Goal: Complete application form

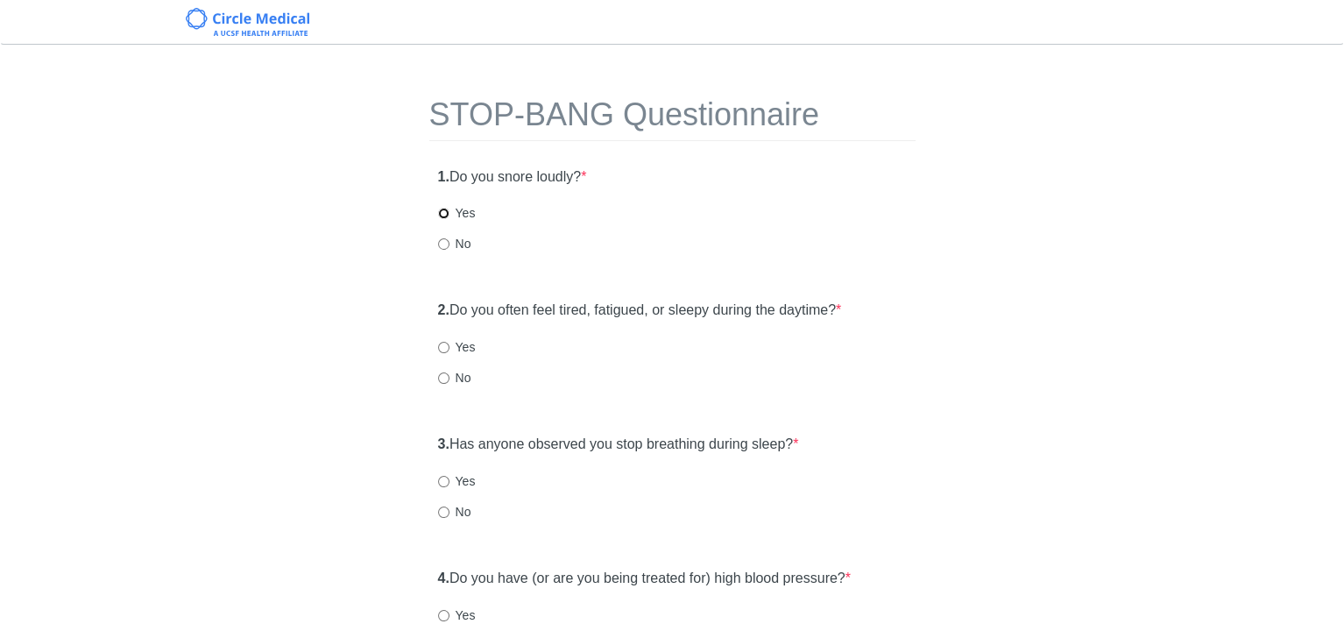
click at [440, 211] on input "Yes" at bounding box center [443, 213] width 11 height 11
radio input "true"
click at [443, 346] on input "Yes" at bounding box center [443, 347] width 11 height 11
radio input "true"
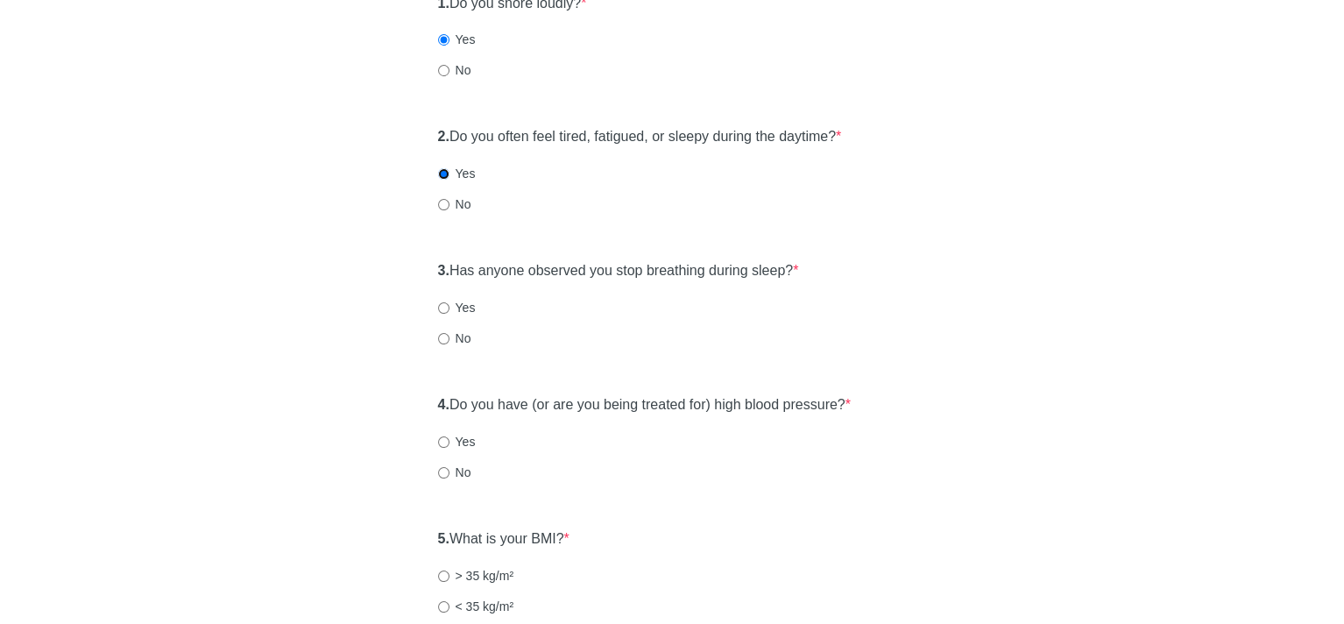
scroll to position [175, 0]
click at [442, 336] on input "No" at bounding box center [443, 336] width 11 height 11
radio input "true"
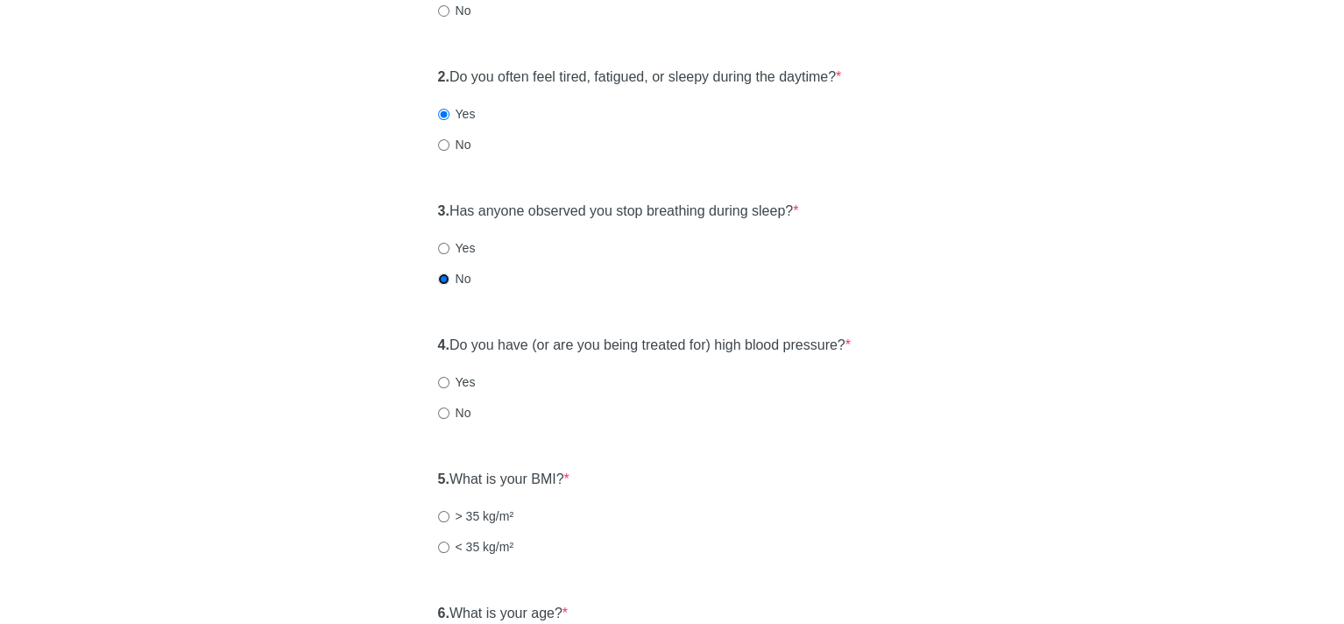
scroll to position [263, 0]
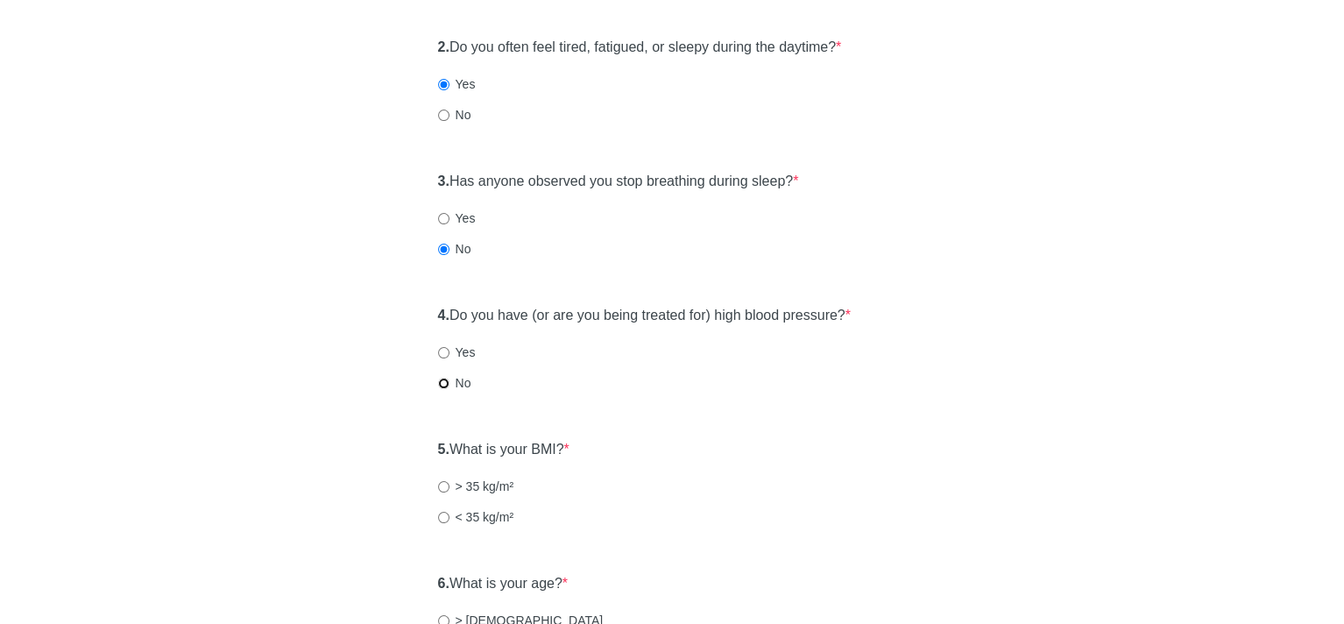
click at [442, 383] on input "No" at bounding box center [443, 383] width 11 height 11
radio input "true"
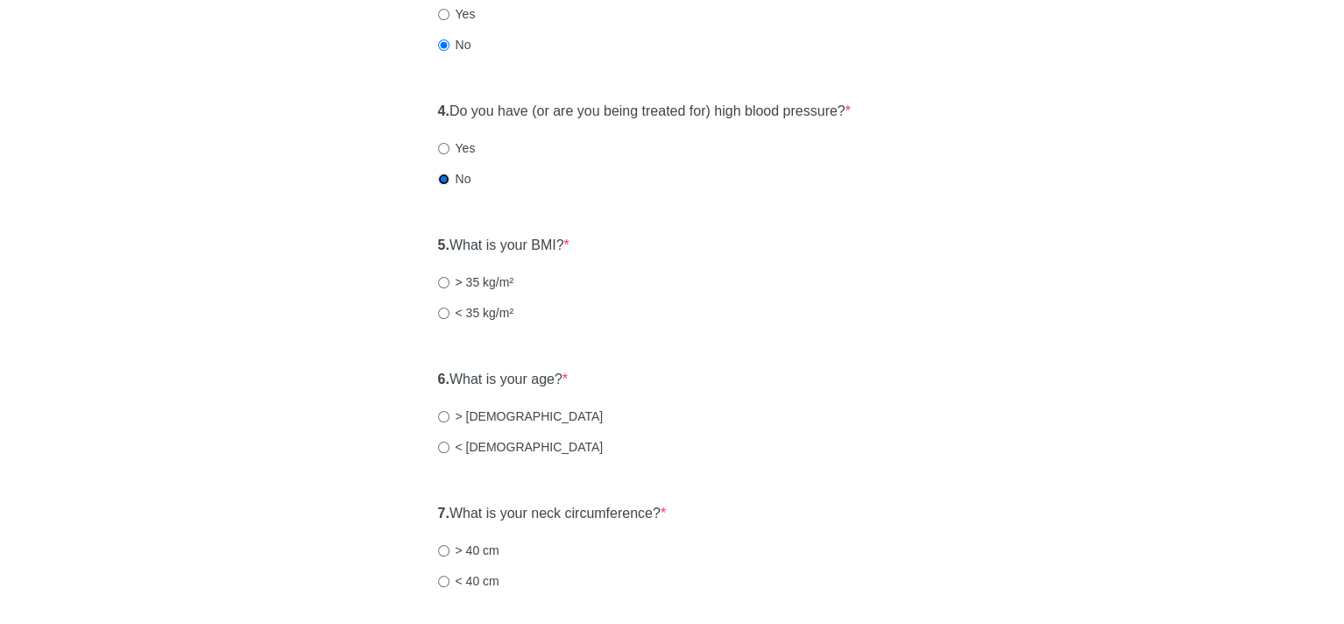
scroll to position [526, 0]
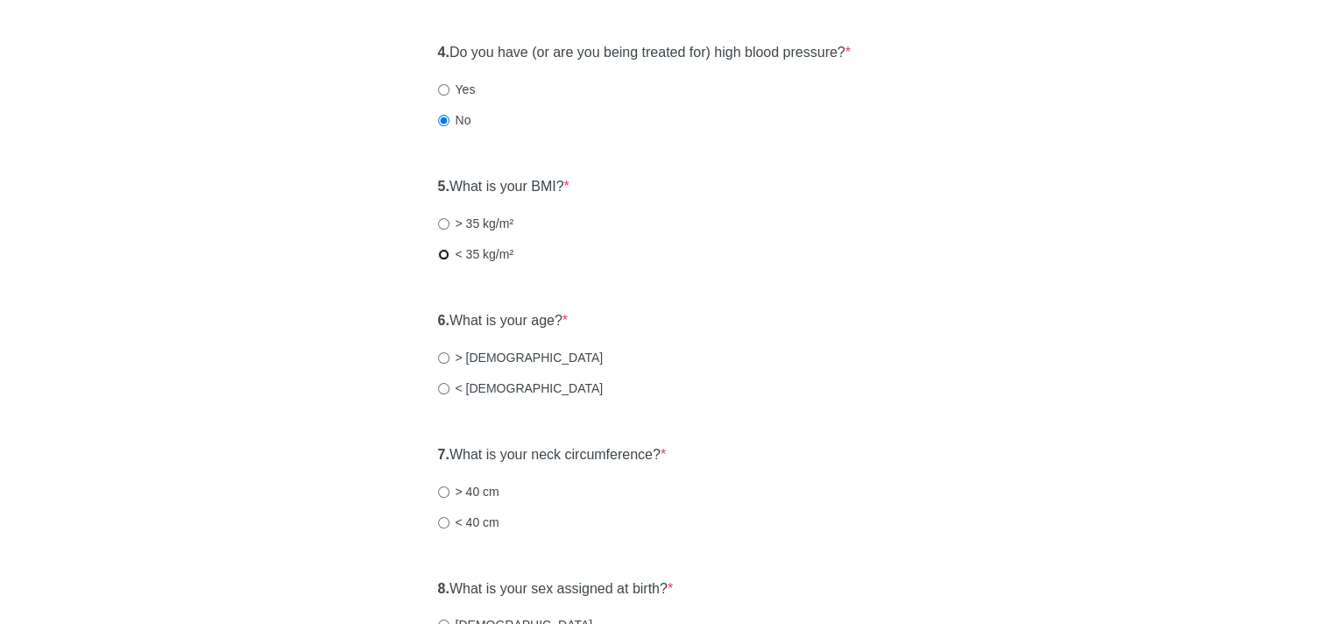
click at [442, 252] on input "< 35 kg/m²" at bounding box center [443, 254] width 11 height 11
radio input "true"
click at [442, 386] on input "< [DEMOGRAPHIC_DATA]" at bounding box center [443, 388] width 11 height 11
radio input "true"
click at [440, 518] on input "< 40 cm" at bounding box center [443, 522] width 11 height 11
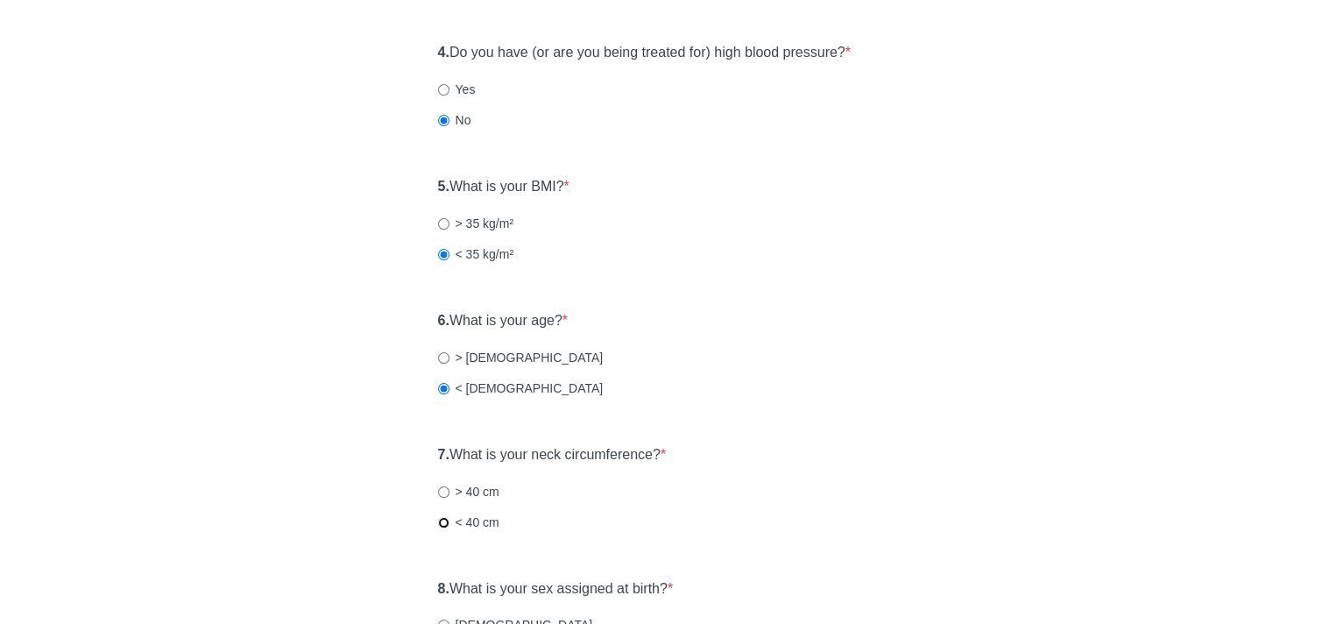
radio input "true"
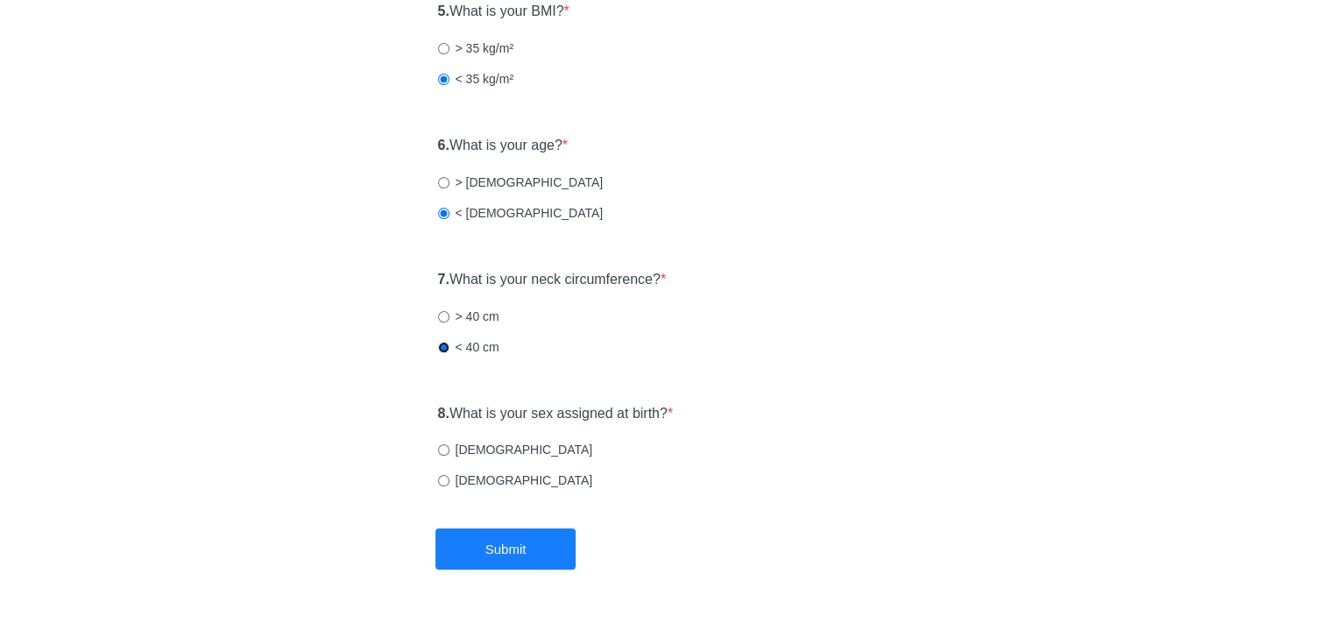
scroll to position [752, 0]
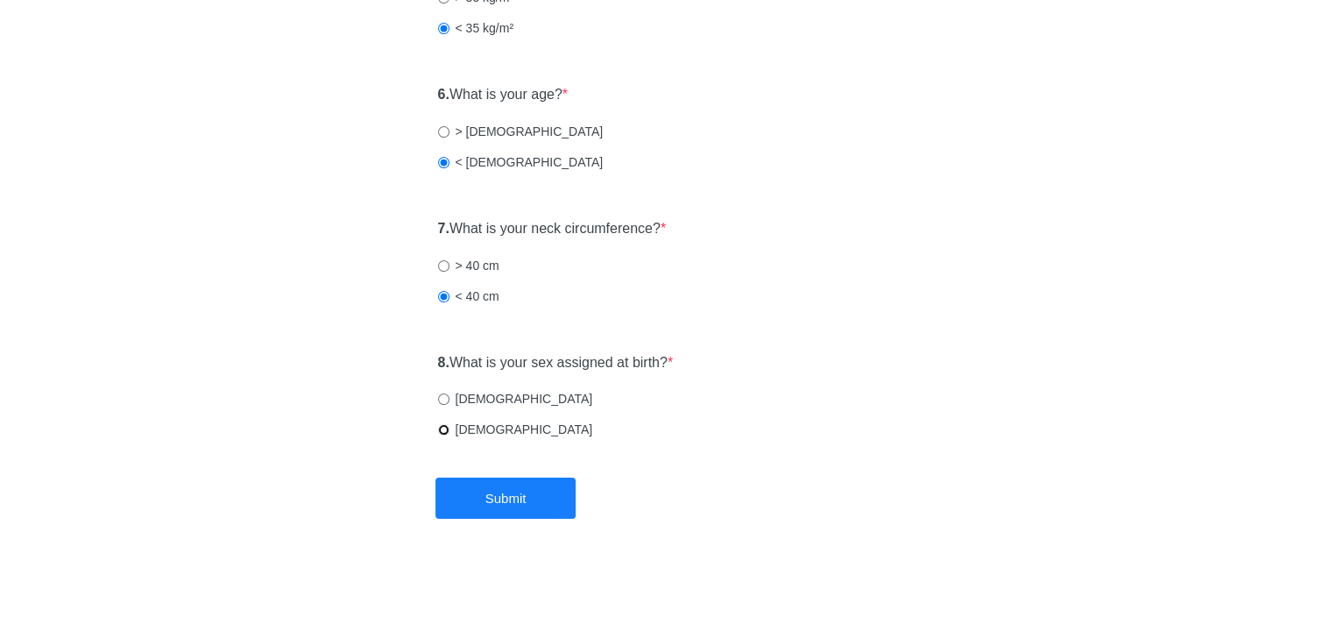
click at [443, 429] on input "[DEMOGRAPHIC_DATA]" at bounding box center [443, 429] width 11 height 11
radio input "true"
click at [499, 494] on button "Submit" at bounding box center [506, 498] width 140 height 41
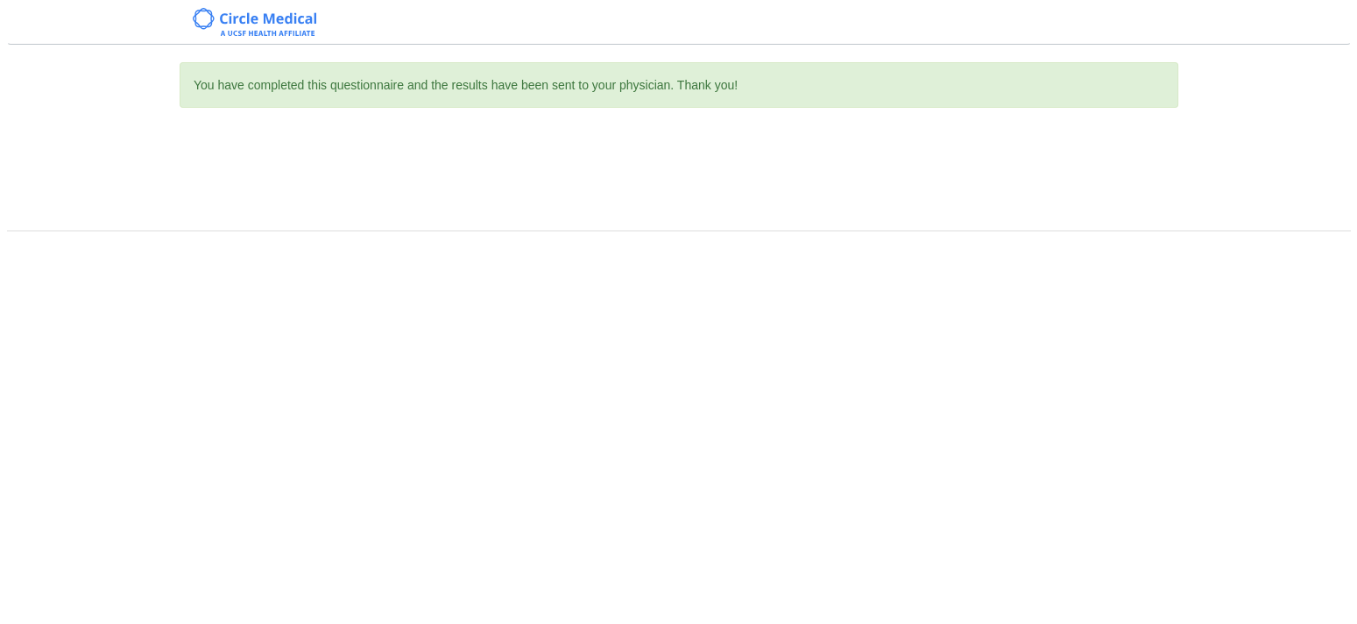
scroll to position [0, 0]
